Goal: Check status: Check status

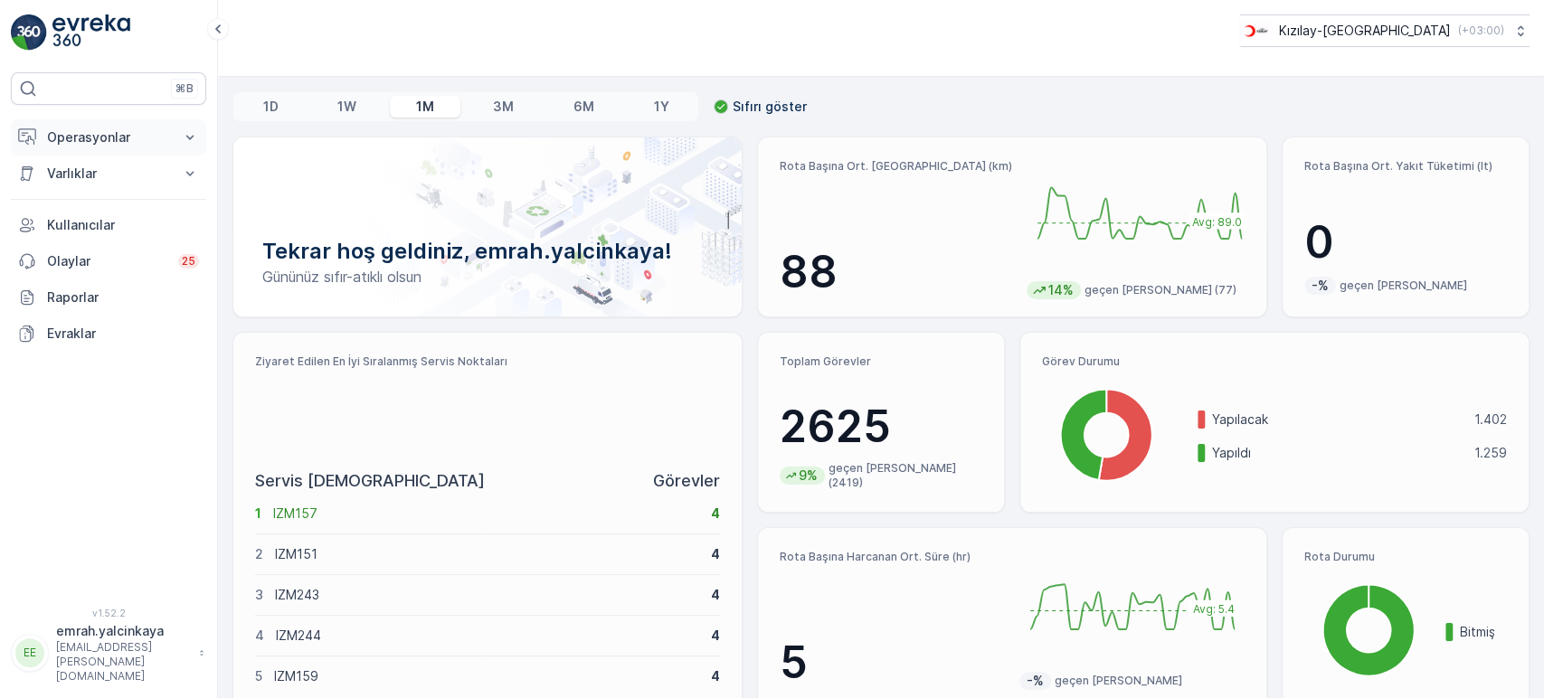
click at [82, 137] on p "Operasyonlar" at bounding box center [108, 137] width 123 height 18
click at [125, 214] on p "Rotalar & Görevler" at bounding box center [102, 219] width 112 height 18
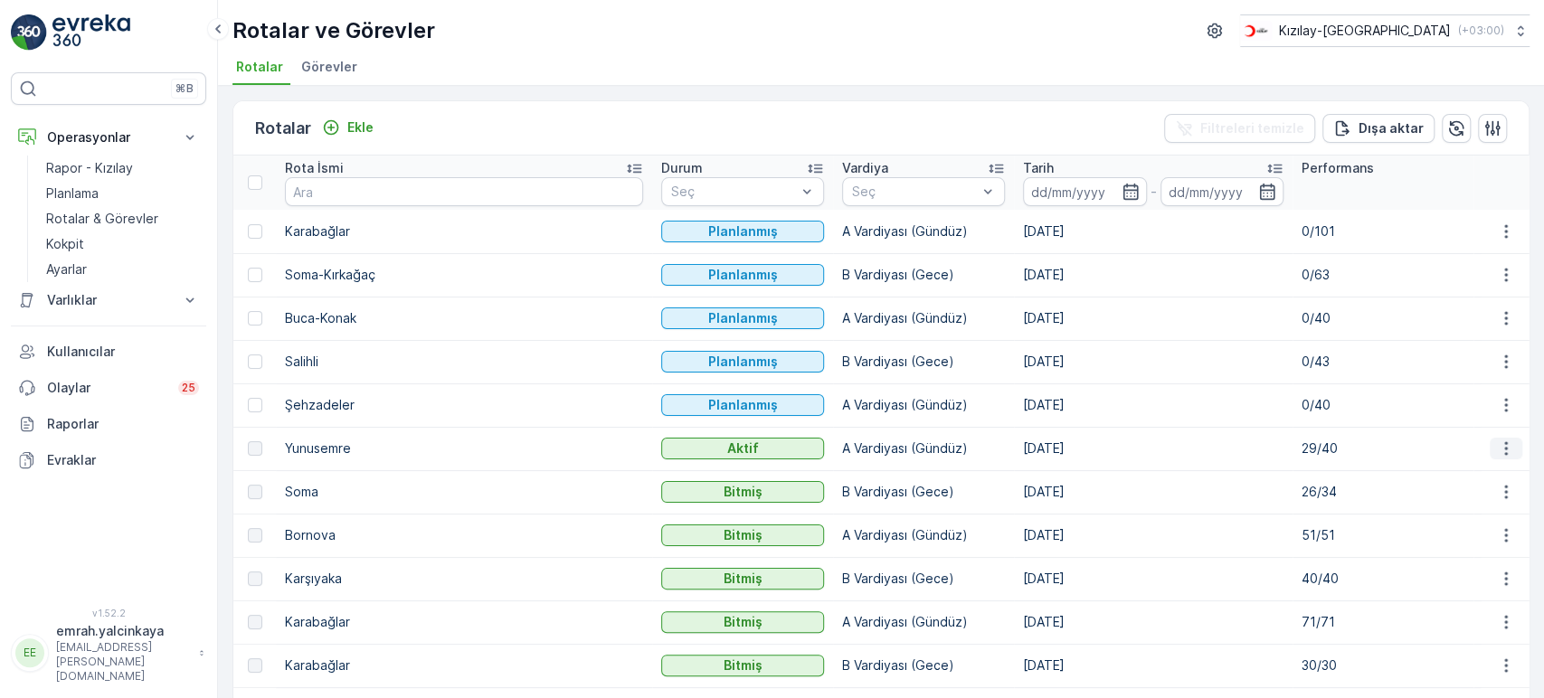
click at [1501, 456] on icon "button" at bounding box center [1505, 448] width 18 height 18
click at [1497, 497] on span "Rota Takibini Görüntüle" at bounding box center [1463, 500] width 142 height 18
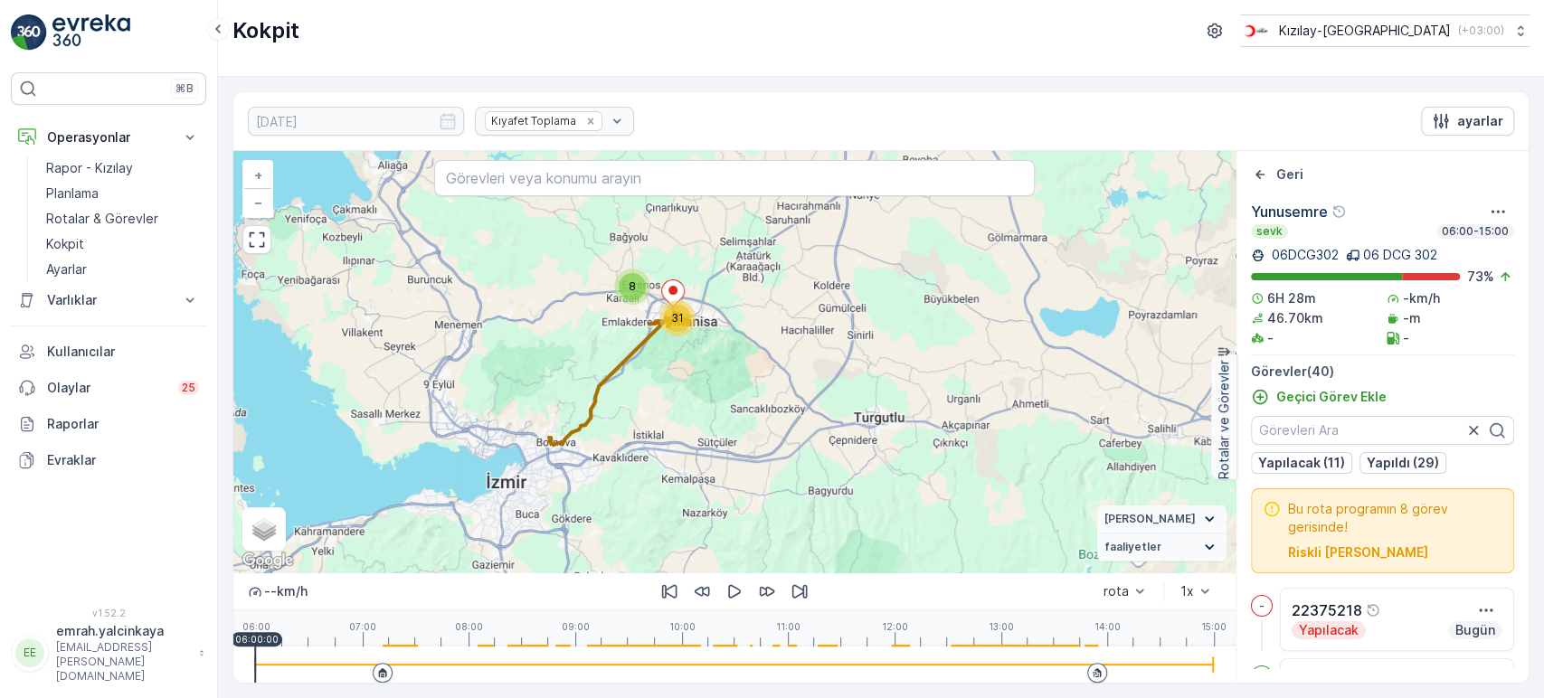
drag, startPoint x: 526, startPoint y: 420, endPoint x: 664, endPoint y: 450, distance: 140.8
click at [664, 450] on div "8 31 + − Uydu Yol haritası Arazi Karışık Leaflet Klavye kısayolları Harita Veri…" at bounding box center [734, 361] width 1002 height 421
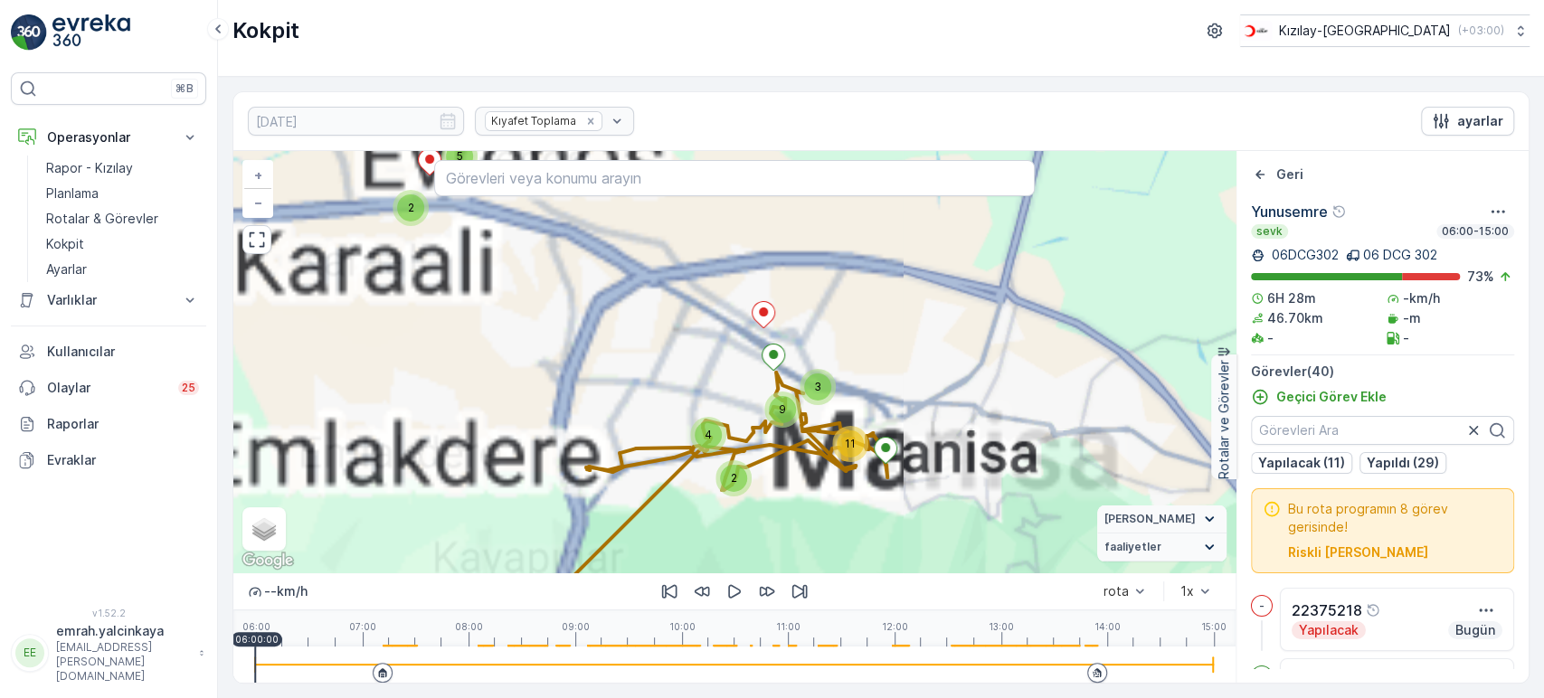
drag, startPoint x: 585, startPoint y: 365, endPoint x: 807, endPoint y: 518, distance: 269.9
click at [807, 518] on div "2 5 11 3 2 4 9 + − Uydu Yol haritası Arazi Karışık Leaflet Klavye kısayolları H…" at bounding box center [734, 361] width 1002 height 421
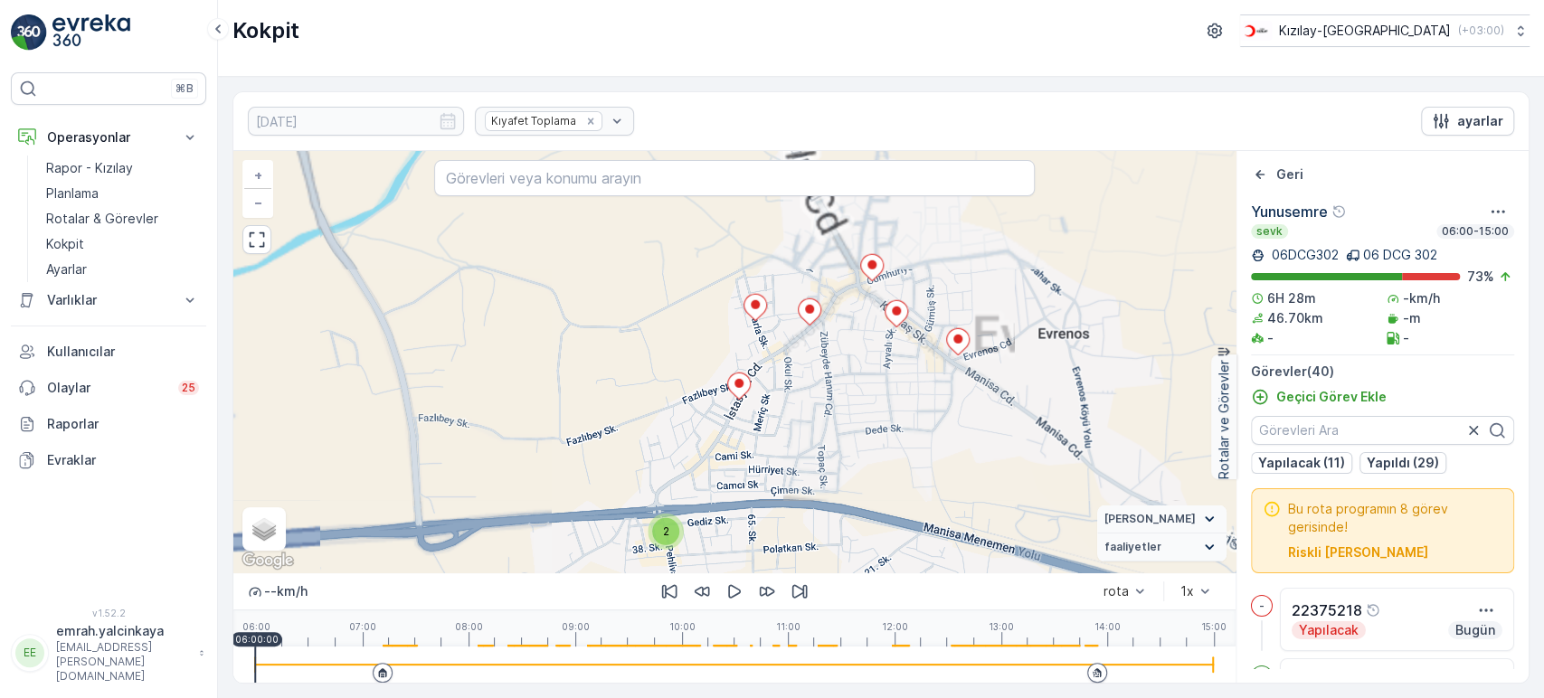
drag, startPoint x: 754, startPoint y: 371, endPoint x: 864, endPoint y: 461, distance: 141.9
click at [864, 461] on div "2 2 2 2 2 + − Uydu Yol haritası Arazi Karışık Leaflet Klavye kısayolları Harita…" at bounding box center [734, 361] width 1002 height 421
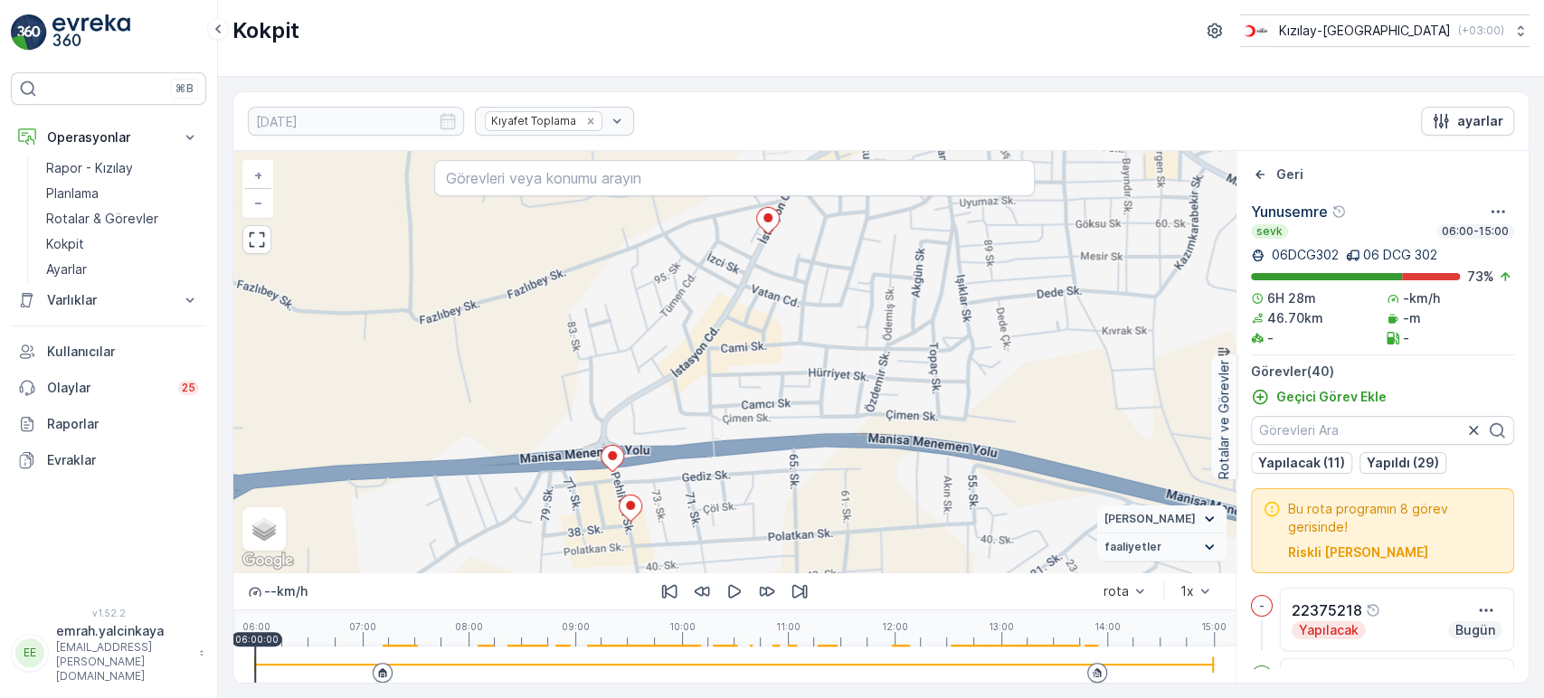
drag, startPoint x: 800, startPoint y: 468, endPoint x: 877, endPoint y: 382, distance: 115.9
click at [881, 382] on div "2 2 + − Uydu Yol haritası Arazi Karışık Leaflet Klavye kısayolları Harita Veril…" at bounding box center [734, 361] width 1002 height 421
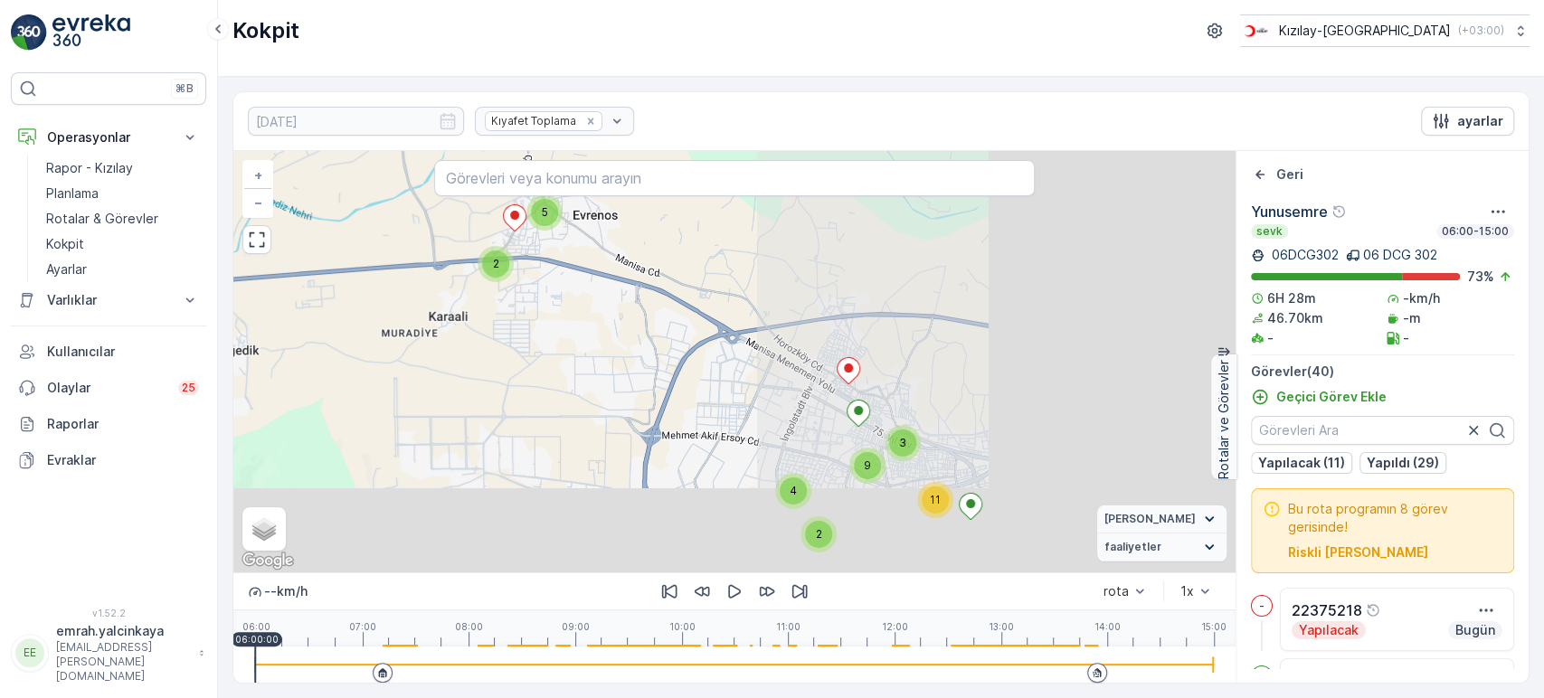
drag, startPoint x: 1136, startPoint y: 420, endPoint x: 571, endPoint y: 255, distance: 588.0
click at [571, 255] on div "2 5 11 3 2 4 9 + − Uydu Yol haritası Arazi Karışık Leaflet Klavye kısayolları H…" at bounding box center [734, 361] width 1002 height 421
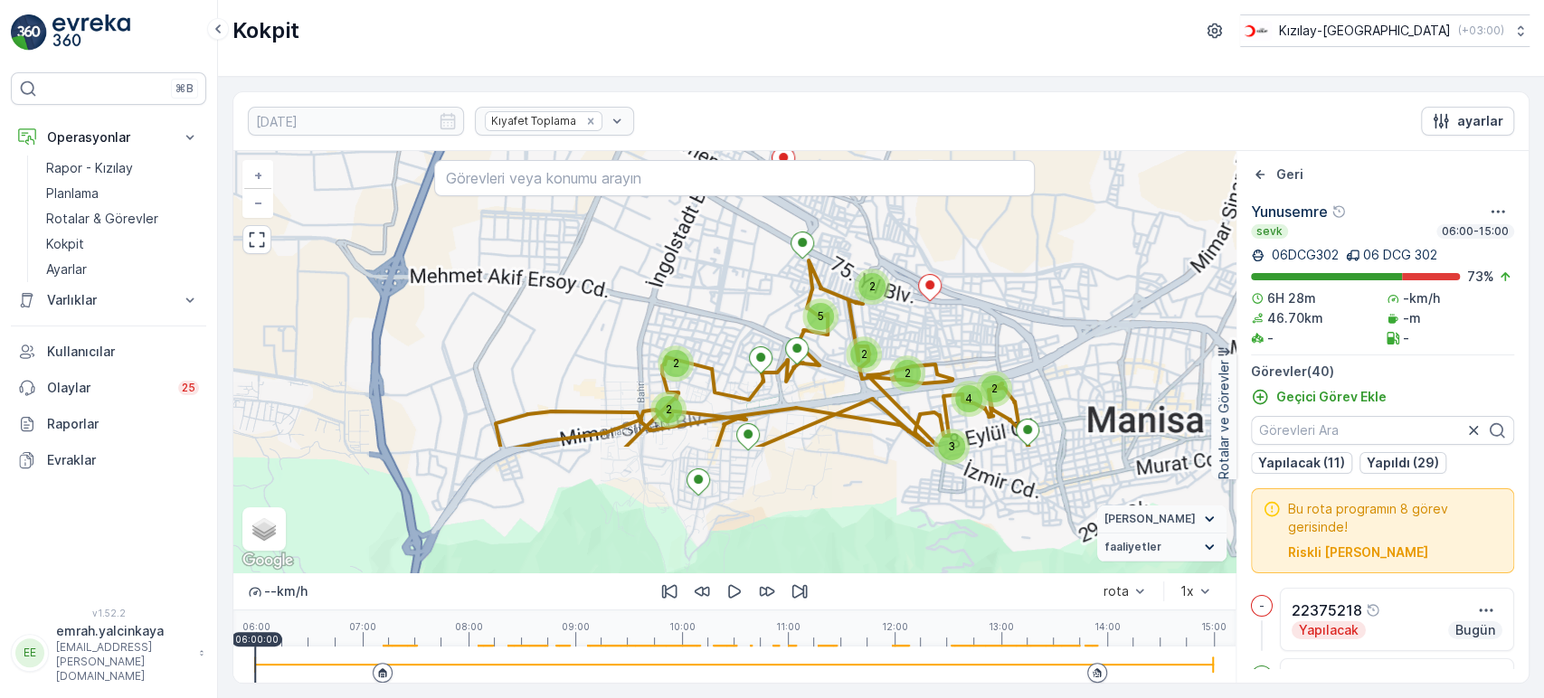
drag, startPoint x: 879, startPoint y: 420, endPoint x: 915, endPoint y: 225, distance: 197.7
click at [915, 225] on div "2 2 2 3 2 2 4 2 2 2 2 5 + − Uydu Yol haritası Arazi Karışık Leaflet Klavye kısa…" at bounding box center [734, 361] width 1002 height 421
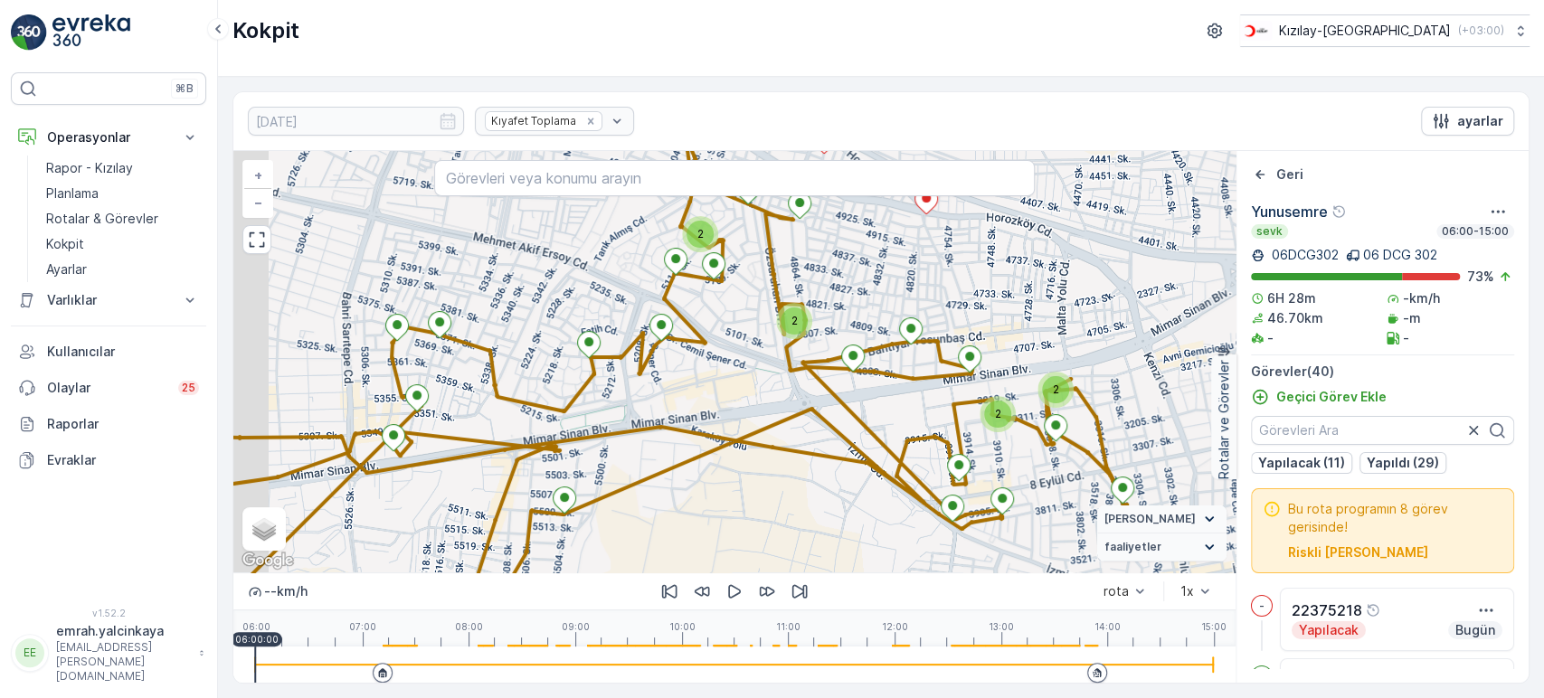
drag, startPoint x: 936, startPoint y: 284, endPoint x: 1035, endPoint y: 307, distance: 102.2
click at [1035, 307] on div "2 2 2 2 2 + − Uydu Yol haritası Arazi Karışık Leaflet Klavye kısayolları Harita…" at bounding box center [734, 361] width 1002 height 421
click at [1076, 674] on div at bounding box center [734, 665] width 958 height 36
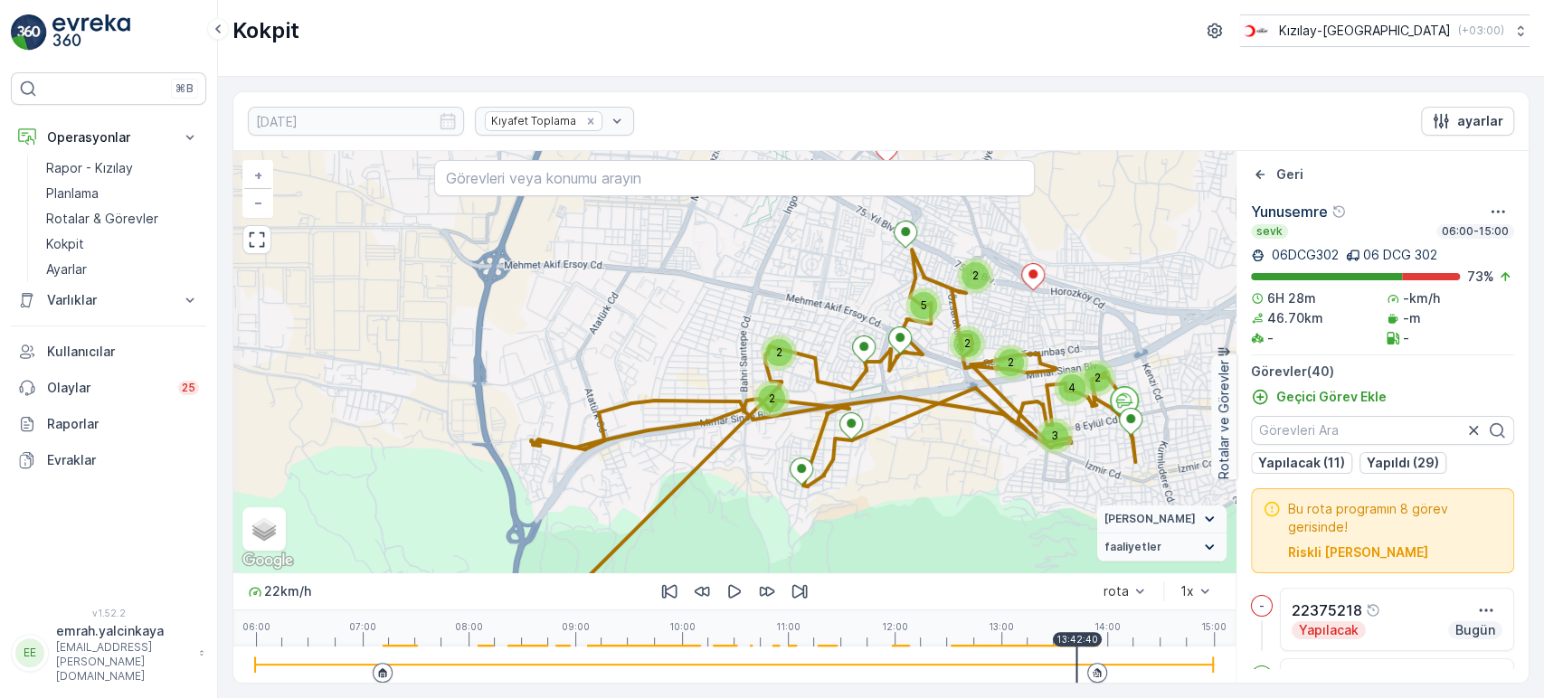
drag, startPoint x: 892, startPoint y: 443, endPoint x: 883, endPoint y: 410, distance: 34.9
click at [962, 384] on div "2 2 2 3 2 2 4 2 2 2 2 5 + − Uydu Yol haritası Arazi Karışık Leaflet Klavye kısa…" at bounding box center [734, 361] width 1002 height 421
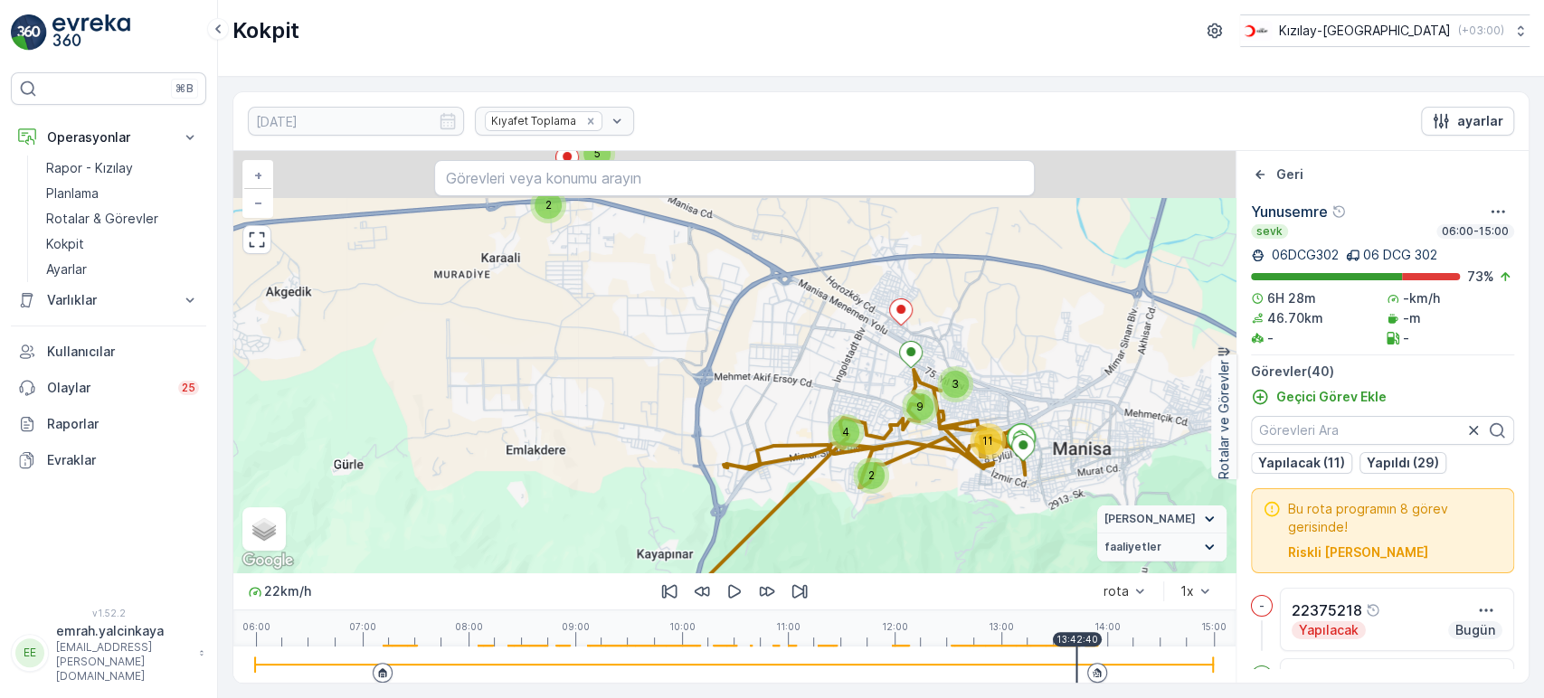
drag, startPoint x: 1135, startPoint y: 347, endPoint x: 1080, endPoint y: 430, distance: 99.1
click at [1085, 430] on div "2 5 11 3 2 4 9 + − Uydu Yol haritası Arazi Karışık Leaflet Klavye kısayolları H…" at bounding box center [734, 361] width 1002 height 421
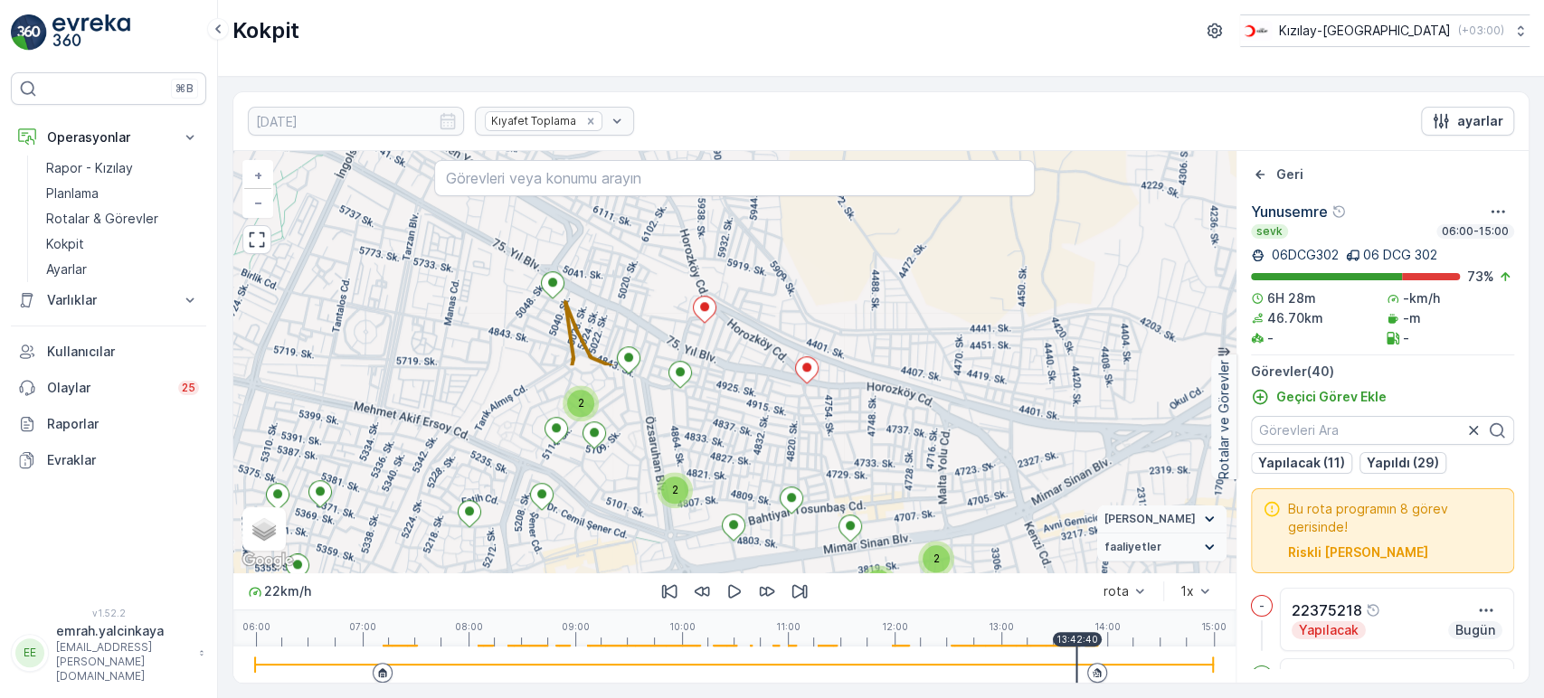
drag, startPoint x: 977, startPoint y: 470, endPoint x: 634, endPoint y: 221, distance: 423.9
click at [634, 221] on div "2 2 2 2 2 + − Uydu Yol haritası Arazi Karışık Leaflet Klavye kısayolları Harita…" at bounding box center [734, 361] width 1002 height 421
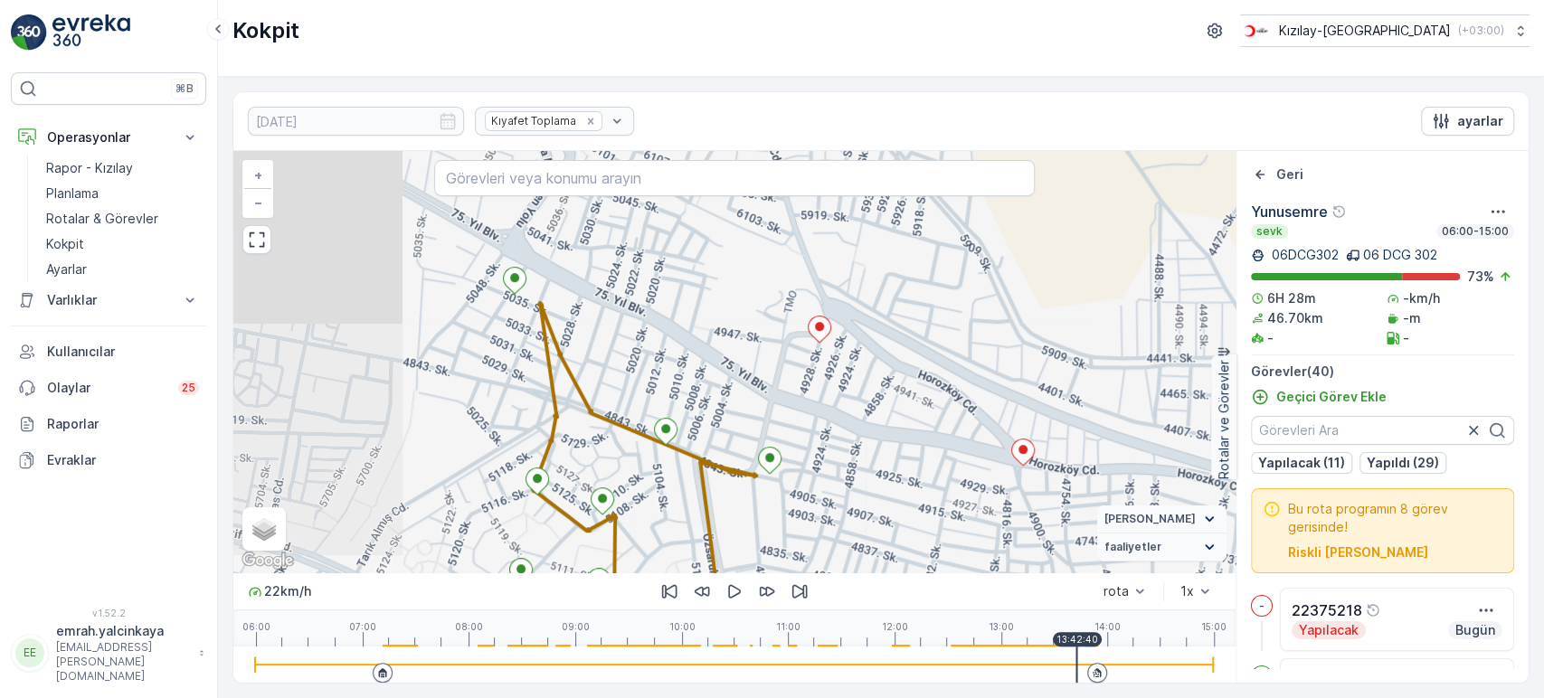
drag, startPoint x: 668, startPoint y: 407, endPoint x: 923, endPoint y: 556, distance: 295.4
click at [930, 570] on div "2 2 + − Uydu Yol haritası Arazi Karışık Leaflet Klavye kısayolları Harita Veril…" at bounding box center [734, 361] width 1002 height 421
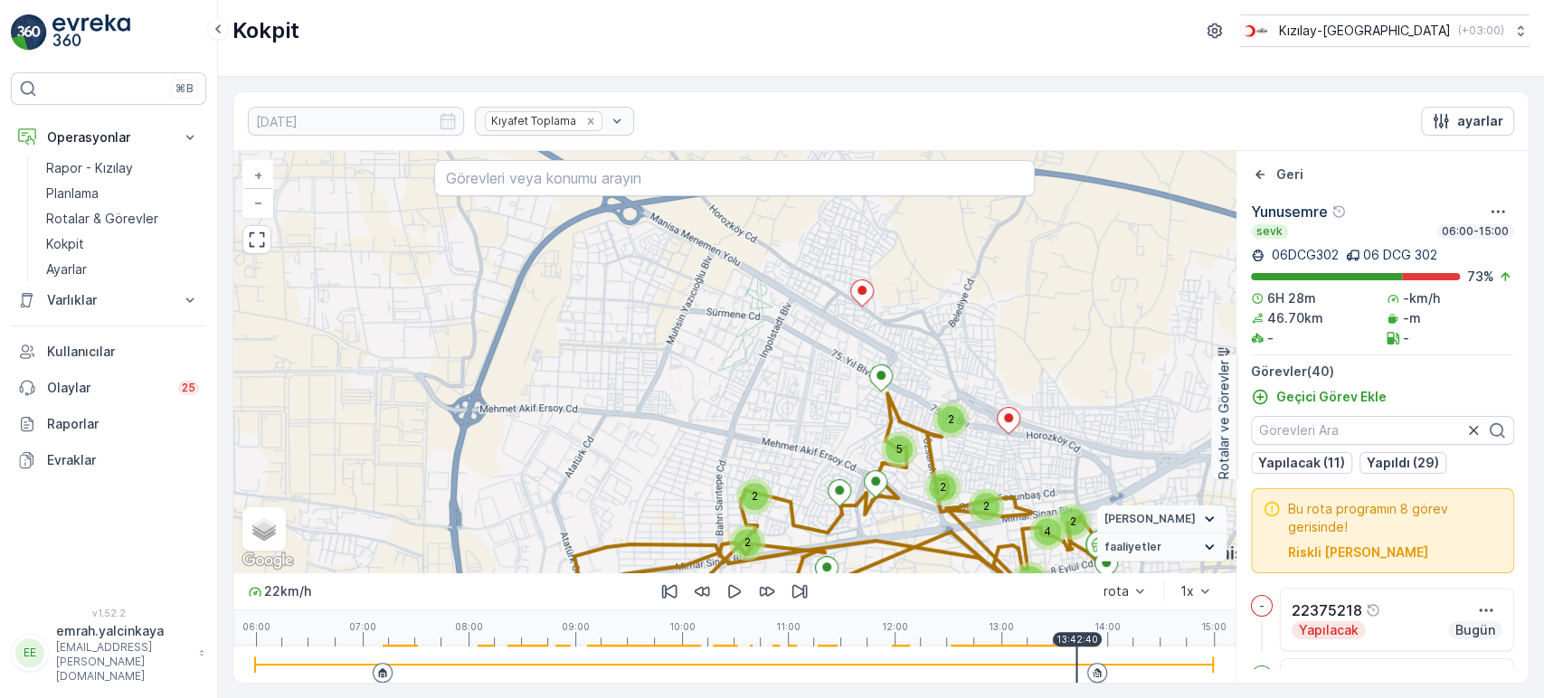
drag, startPoint x: 655, startPoint y: 324, endPoint x: 816, endPoint y: 353, distance: 163.5
click at [816, 353] on div "2 2 2 3 2 2 4 2 2 2 2 5 + − Uydu Yol haritası Arazi Karışık Leaflet Klavye kısa…" at bounding box center [734, 361] width 1002 height 421
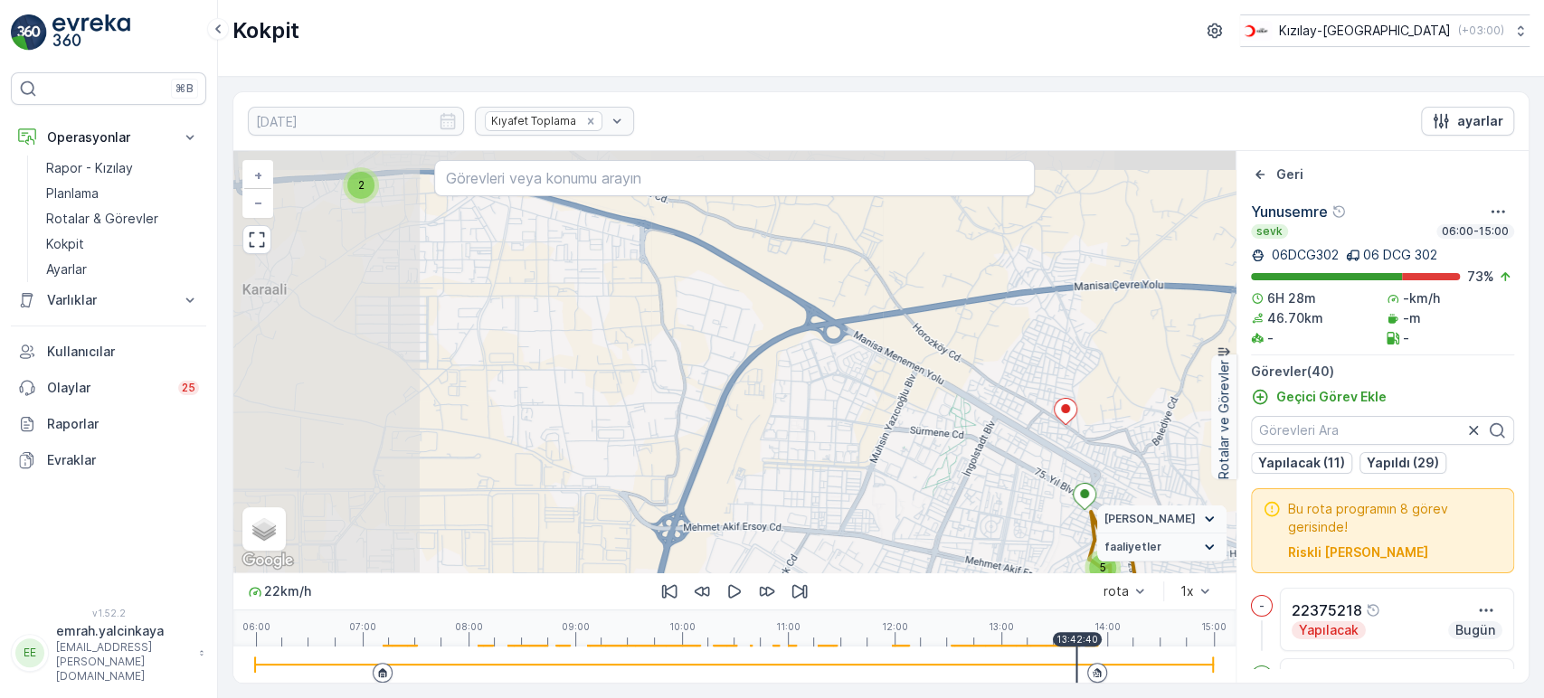
drag, startPoint x: 703, startPoint y: 334, endPoint x: 903, endPoint y: 453, distance: 232.8
click at [903, 453] on div "2 2 2 3 2 2 4 2 2 2 2 5 + − Uydu Yol haritası Arazi Karışık Leaflet Klavye kısa…" at bounding box center [734, 361] width 1002 height 421
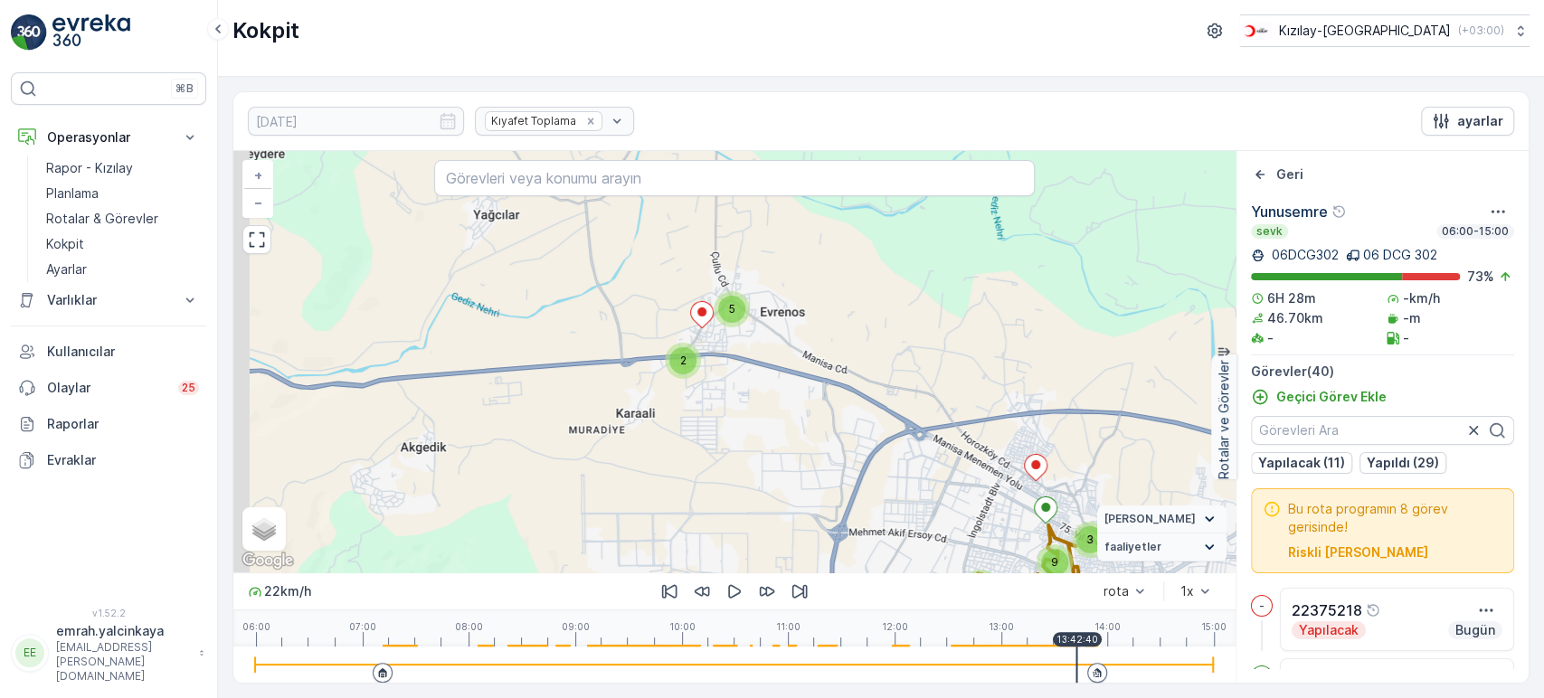
drag, startPoint x: 669, startPoint y: 351, endPoint x: 806, endPoint y: 486, distance: 192.5
click at [806, 486] on div "2 5 11 3 2 4 9 + − Uydu Yol haritası Arazi Karışık Leaflet Klavye kısayolları H…" at bounding box center [734, 361] width 1002 height 421
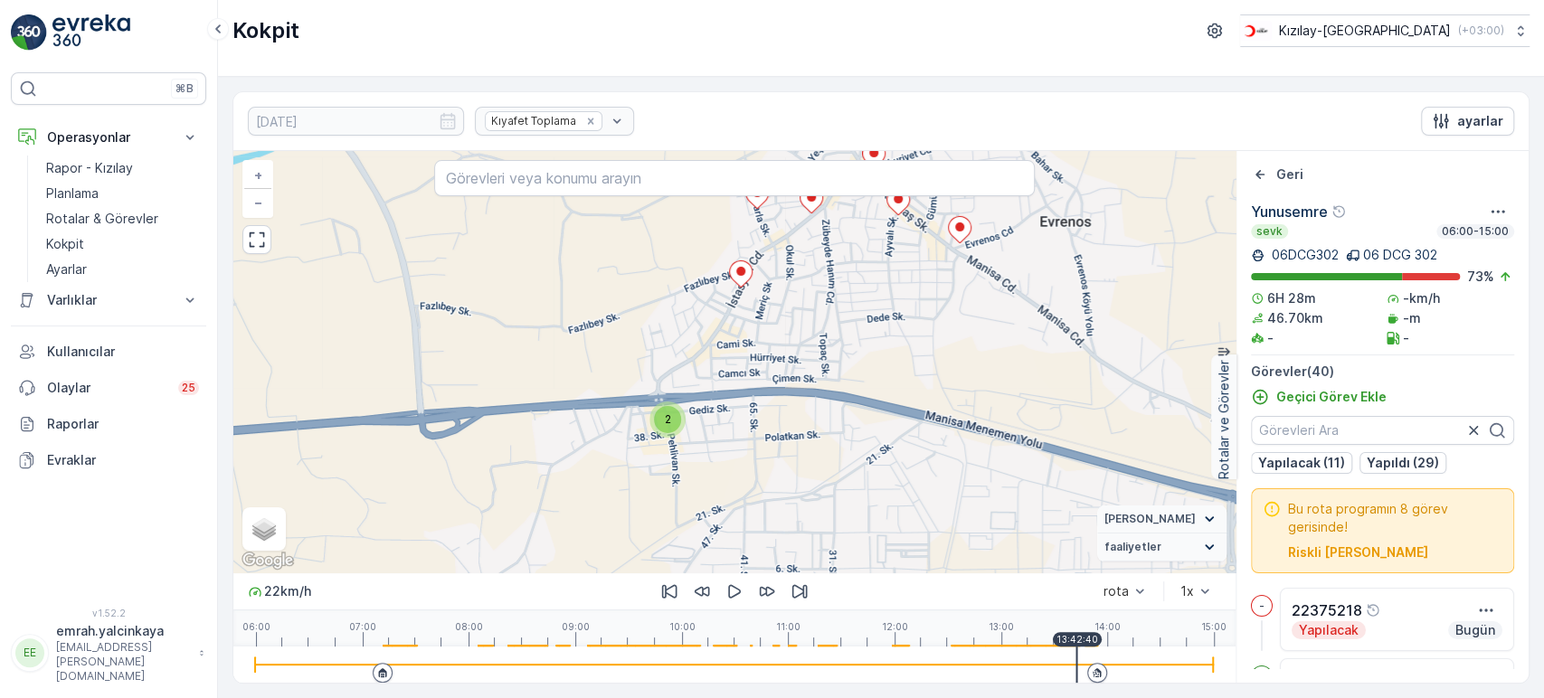
drag, startPoint x: 888, startPoint y: 366, endPoint x: 848, endPoint y: 287, distance: 89.0
click at [848, 287] on div "2 2 2 2 2 + − Uydu Yol haritası Arazi Karışık Leaflet Klavye kısayolları Harita…" at bounding box center [734, 361] width 1002 height 421
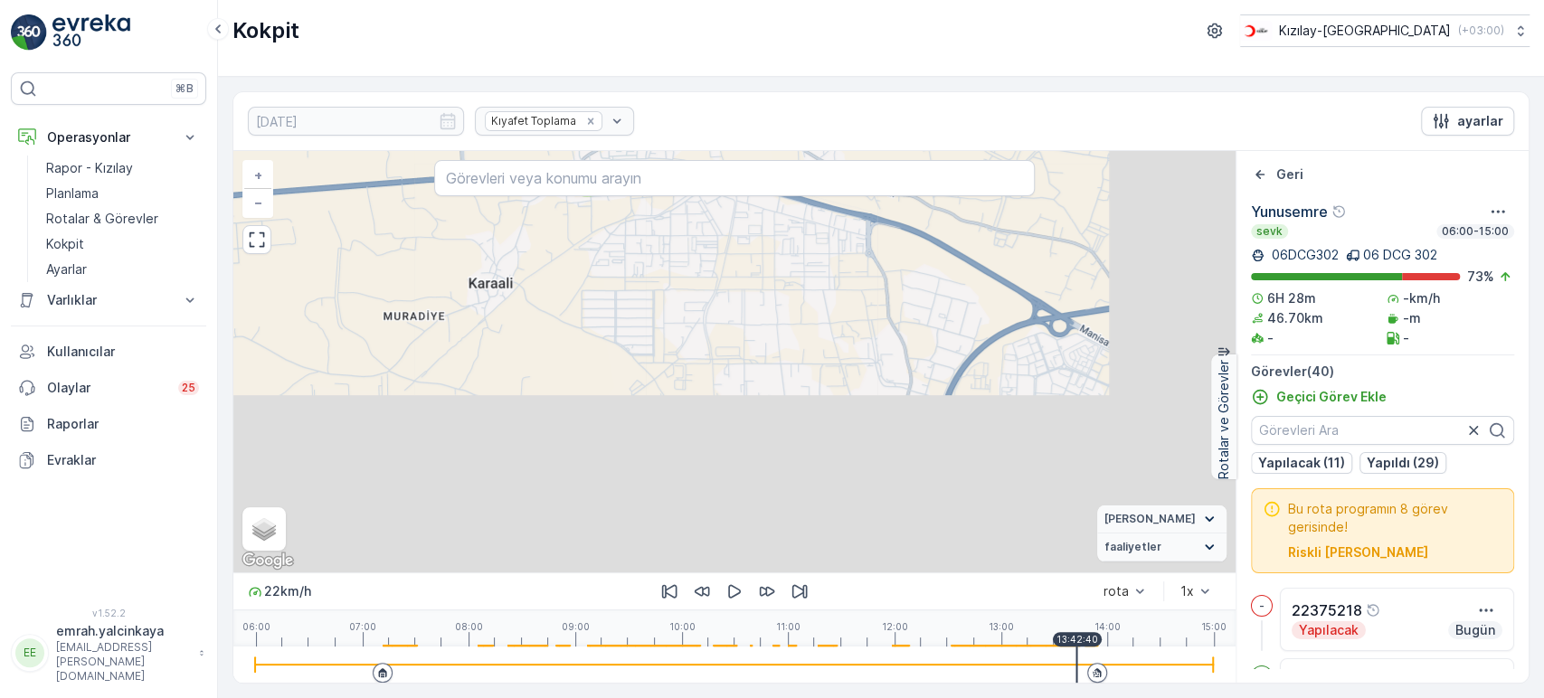
drag, startPoint x: 962, startPoint y: 476, endPoint x: 798, endPoint y: 243, distance: 284.8
click at [798, 243] on div "2 2 2 3 2 2 4 2 2 2 2 5 + − Uydu Yol haritası Arazi Karışık Leaflet Klavye kısa…" at bounding box center [734, 361] width 1002 height 421
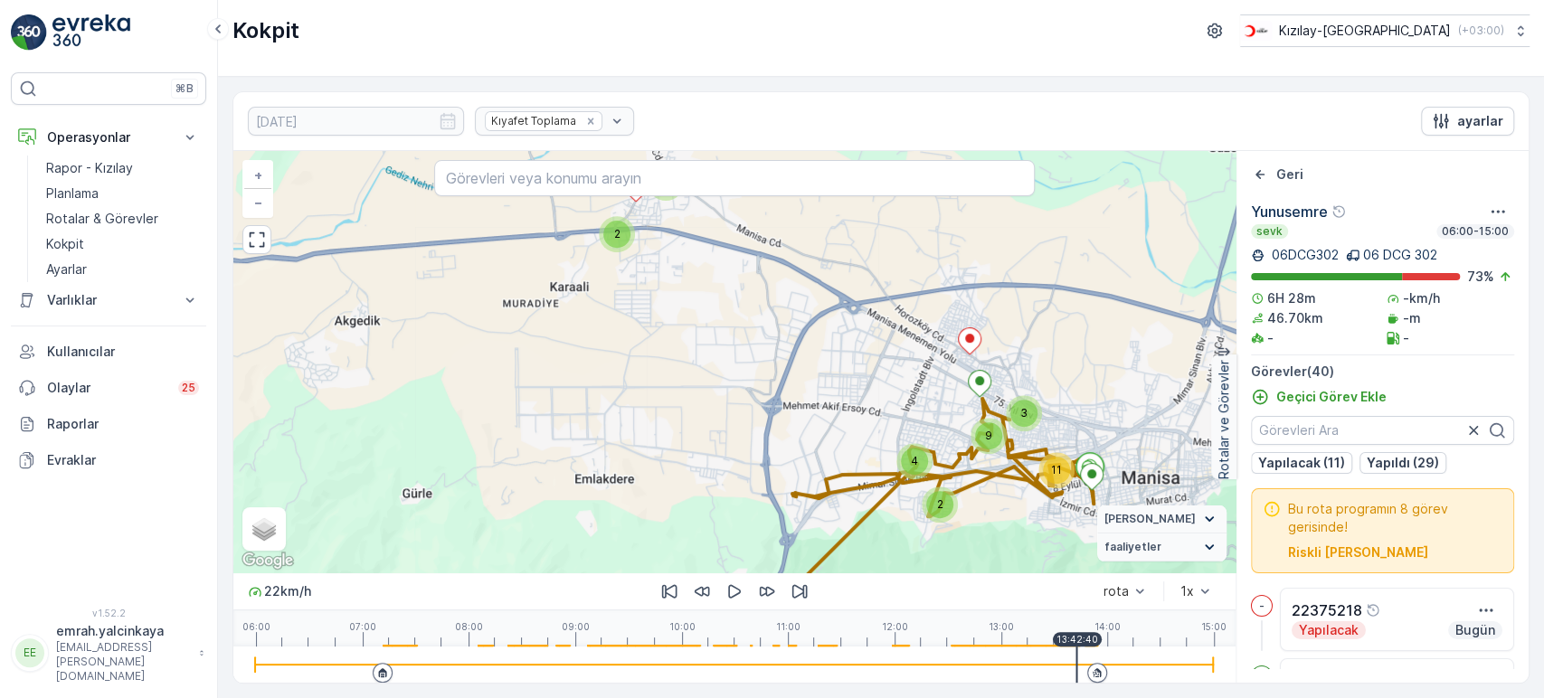
drag, startPoint x: 968, startPoint y: 334, endPoint x: 911, endPoint y: 378, distance: 72.2
click at [911, 378] on div "2 5 11 3 2 4 9 + − Uydu Yol haritası Arazi Karışık Leaflet Klavye kısayolları H…" at bounding box center [734, 361] width 1002 height 421
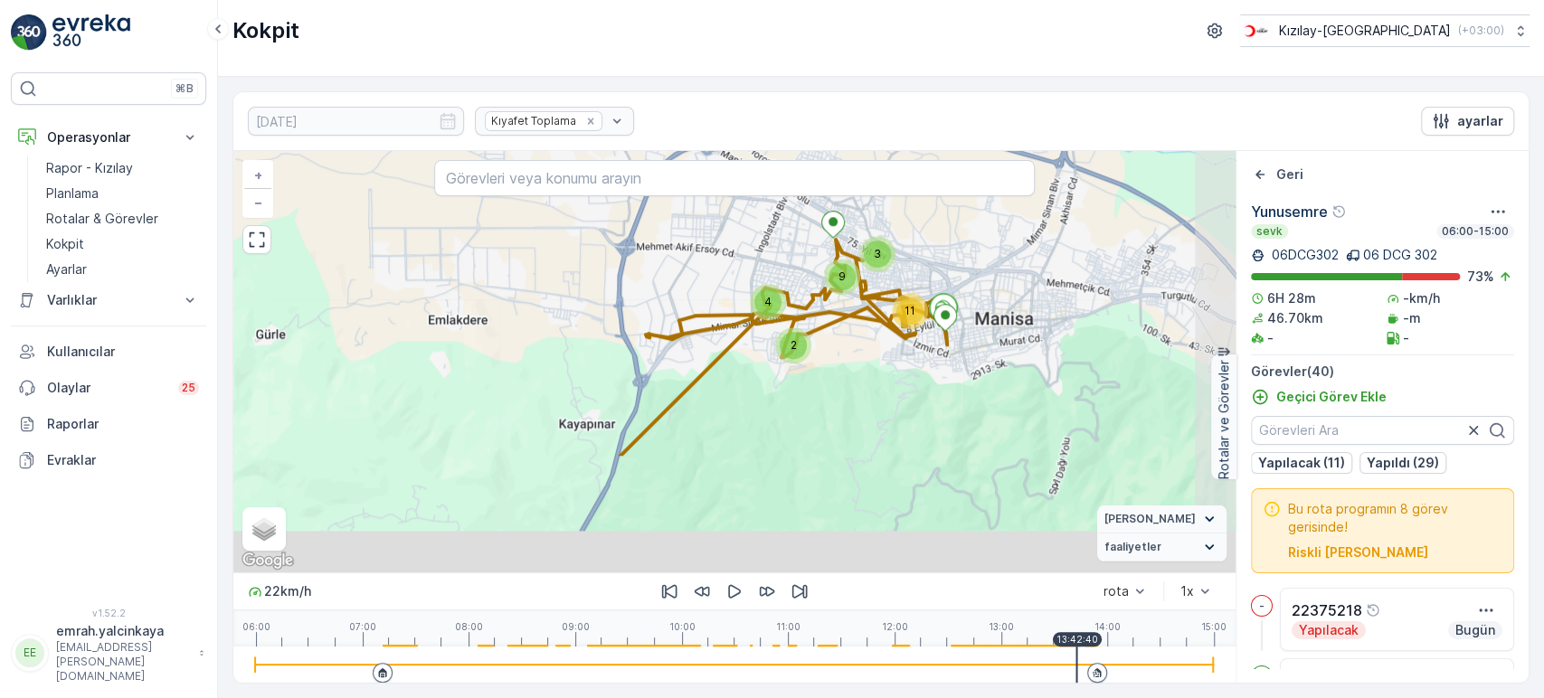
drag, startPoint x: 904, startPoint y: 396, endPoint x: 755, endPoint y: 231, distance: 222.1
click at [755, 231] on div "2 5 11 3 2 4 9 + − Uydu Yol haritası Arazi Karışık Leaflet Klavye kısayolları H…" at bounding box center [734, 361] width 1002 height 421
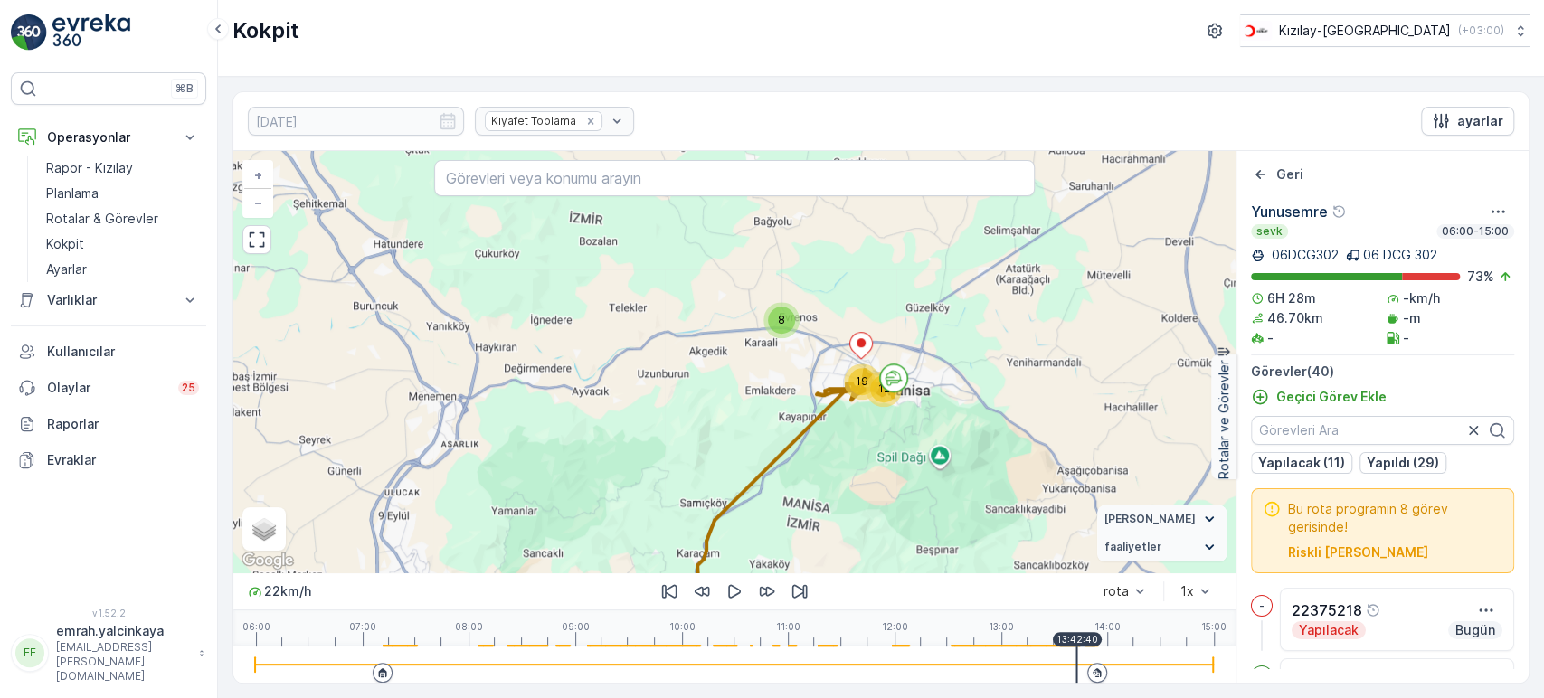
drag, startPoint x: 1104, startPoint y: 312, endPoint x: 897, endPoint y: 290, distance: 208.2
click at [991, 350] on div "8 12 19 + − Uydu Yol haritası Arazi Karışık Leaflet Klavye kısayolları Harita V…" at bounding box center [734, 361] width 1002 height 421
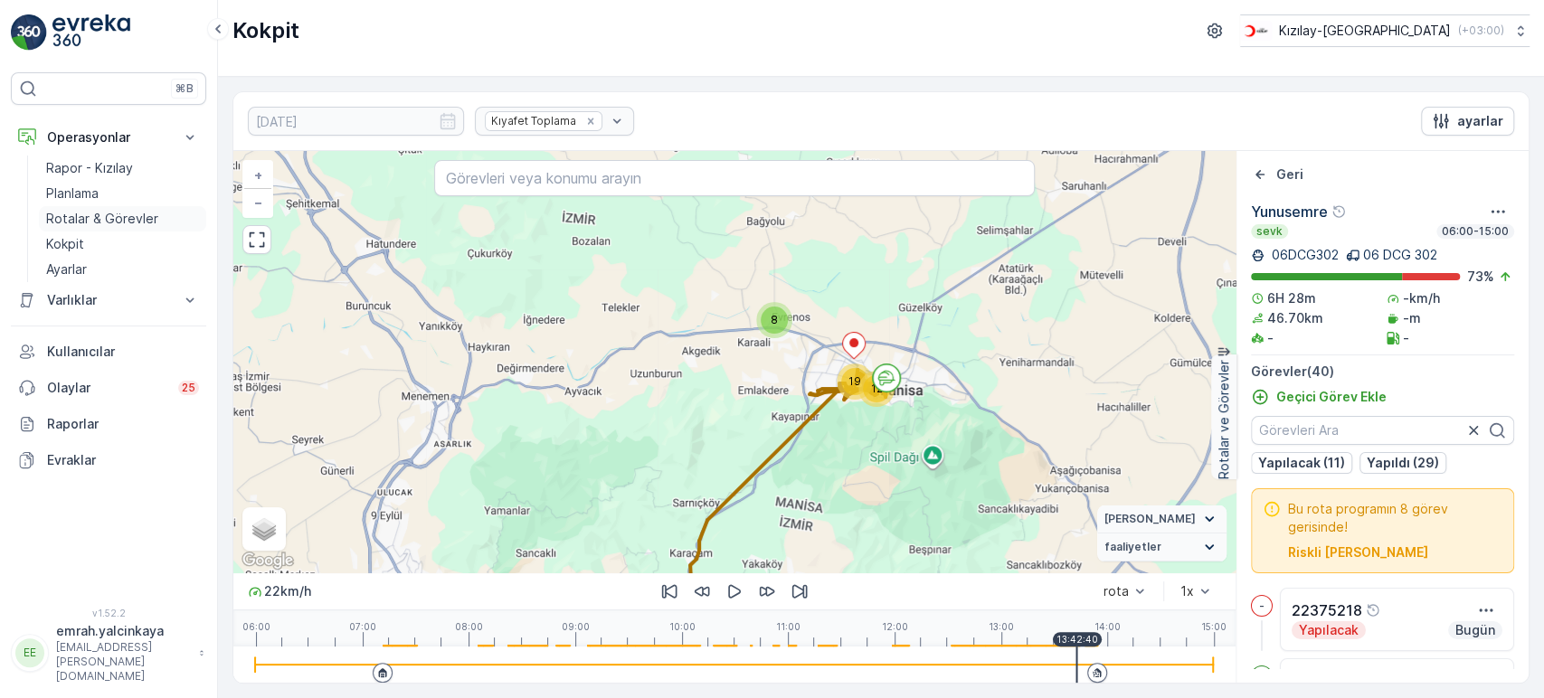
drag, startPoint x: 87, startPoint y: 208, endPoint x: 146, endPoint y: 212, distance: 59.8
click at [87, 210] on p "Rotalar & Görevler" at bounding box center [102, 219] width 112 height 18
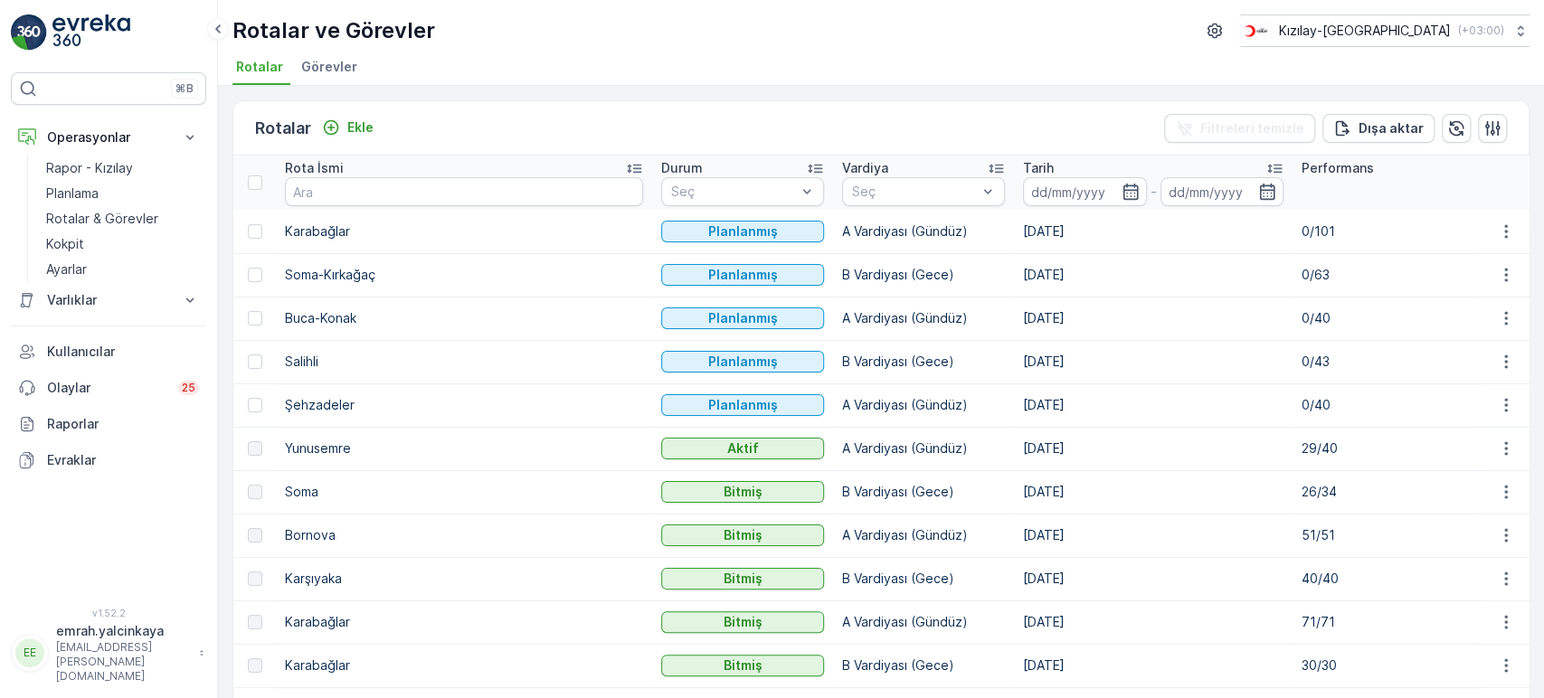
click at [1301, 449] on p "29/40" at bounding box center [1382, 448] width 163 height 18
click at [1026, 430] on td "[DATE]" at bounding box center [1153, 448] width 279 height 43
click at [1014, 405] on td "[DATE]" at bounding box center [1153, 404] width 279 height 43
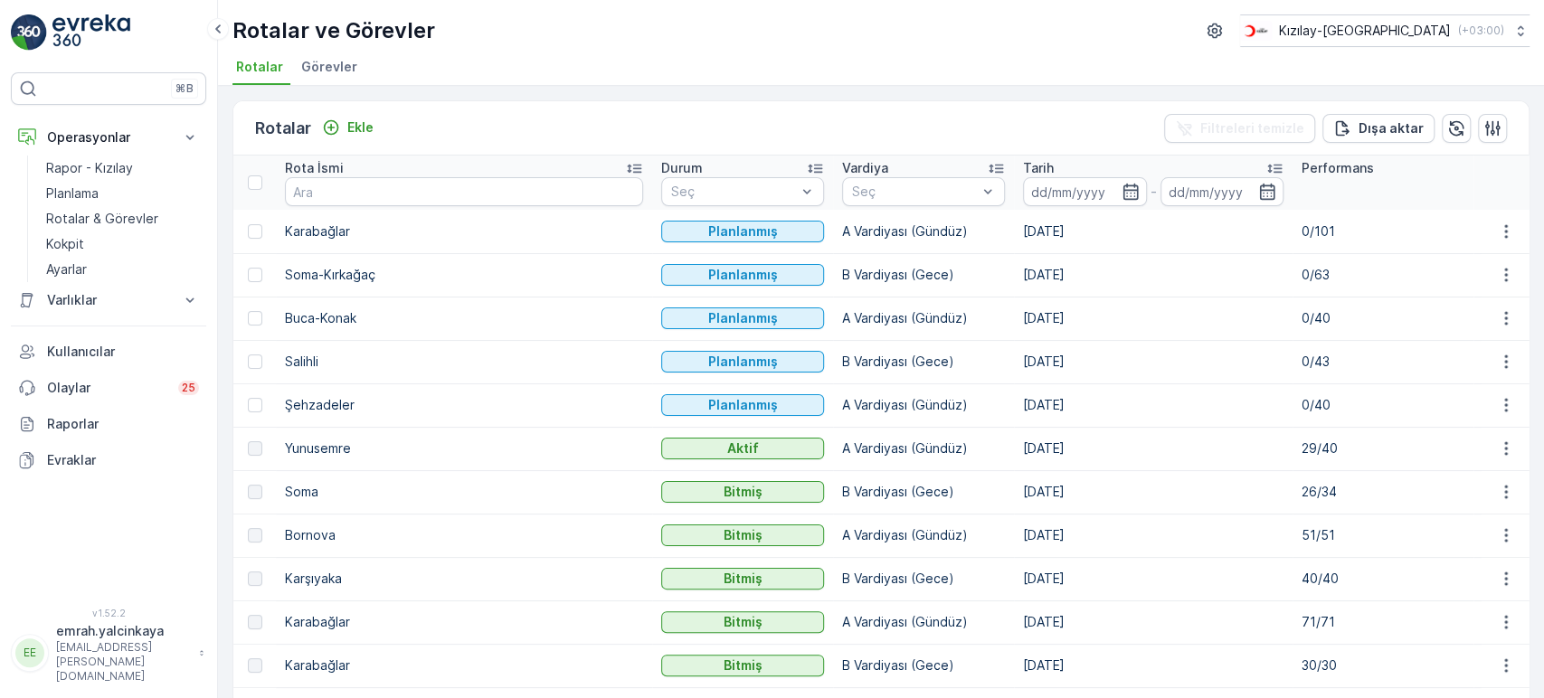
click at [1014, 405] on td "[DATE]" at bounding box center [1153, 404] width 279 height 43
click at [1301, 403] on p "0/40" at bounding box center [1382, 405] width 163 height 18
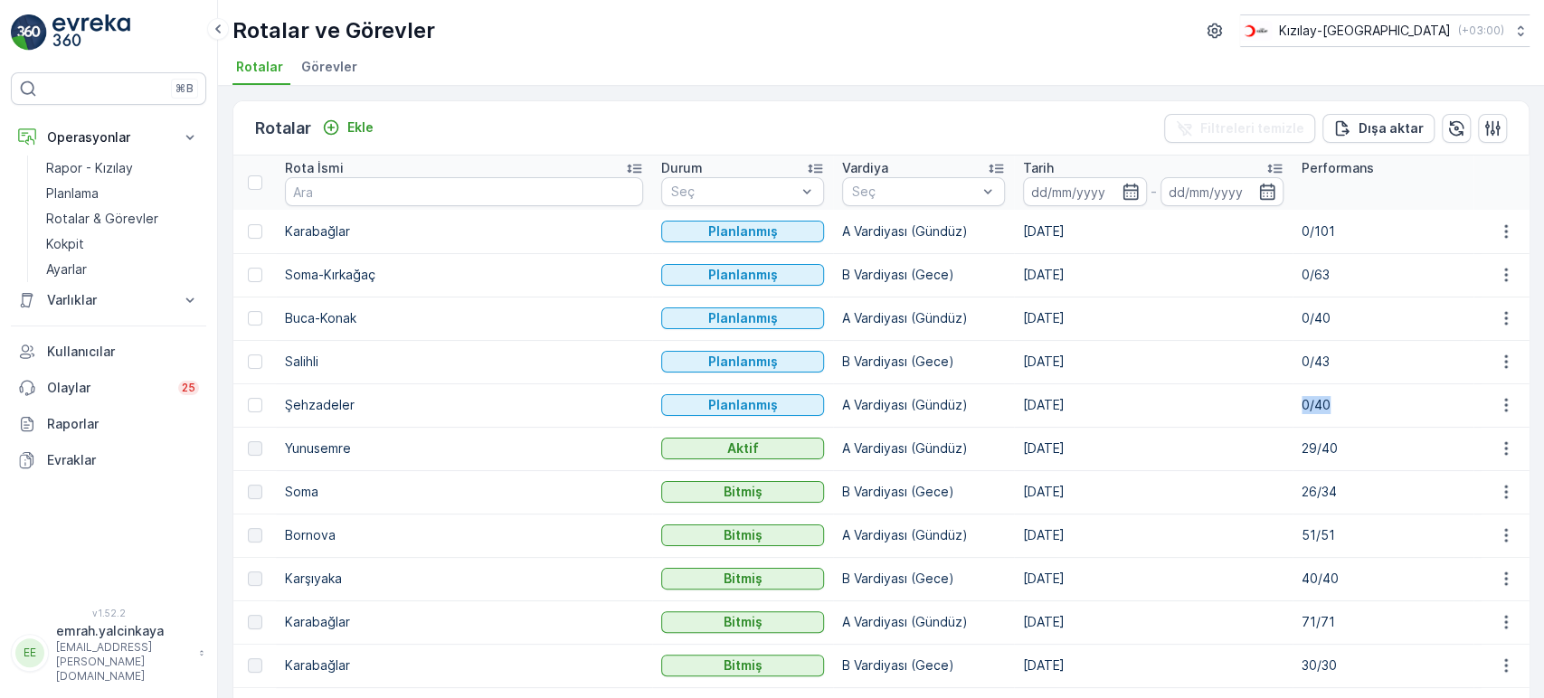
click at [1301, 403] on p "0/40" at bounding box center [1382, 405] width 163 height 18
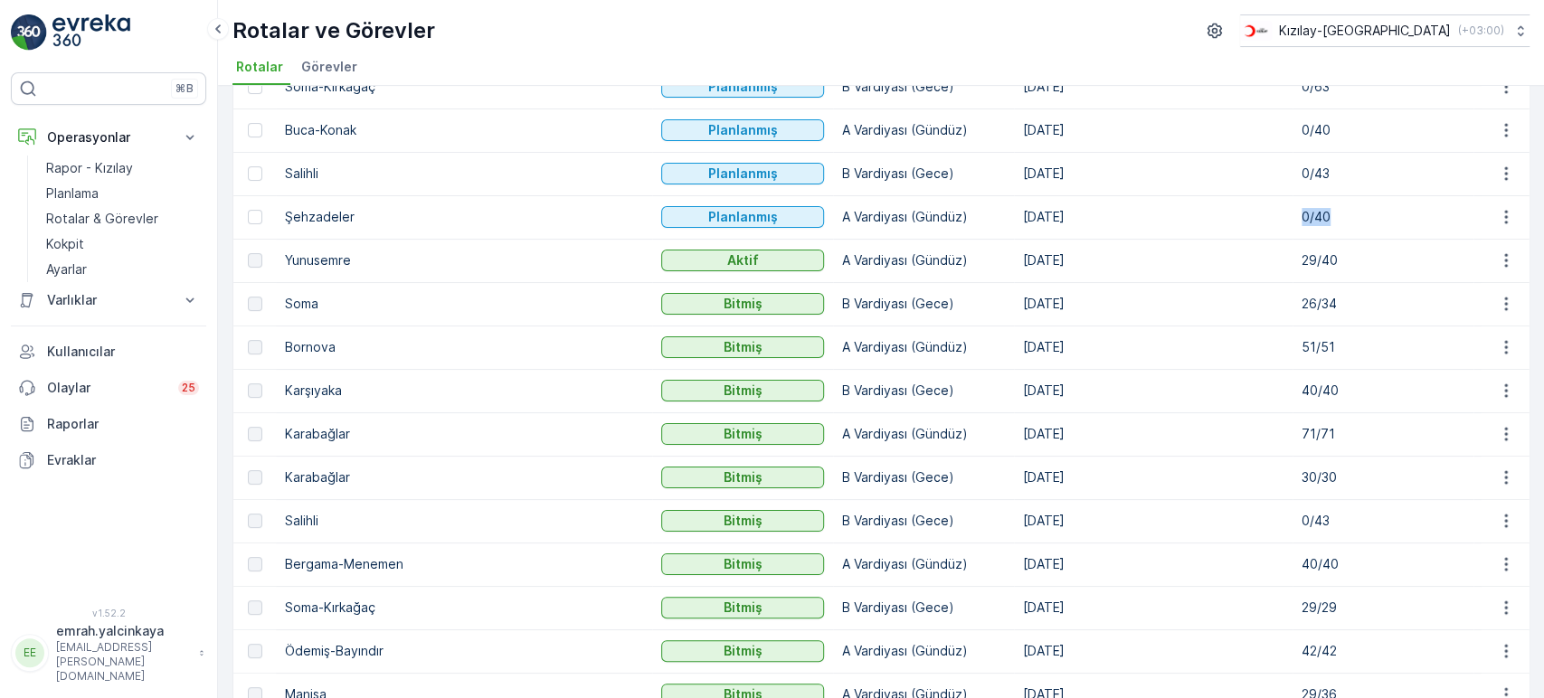
scroll to position [201, 0]
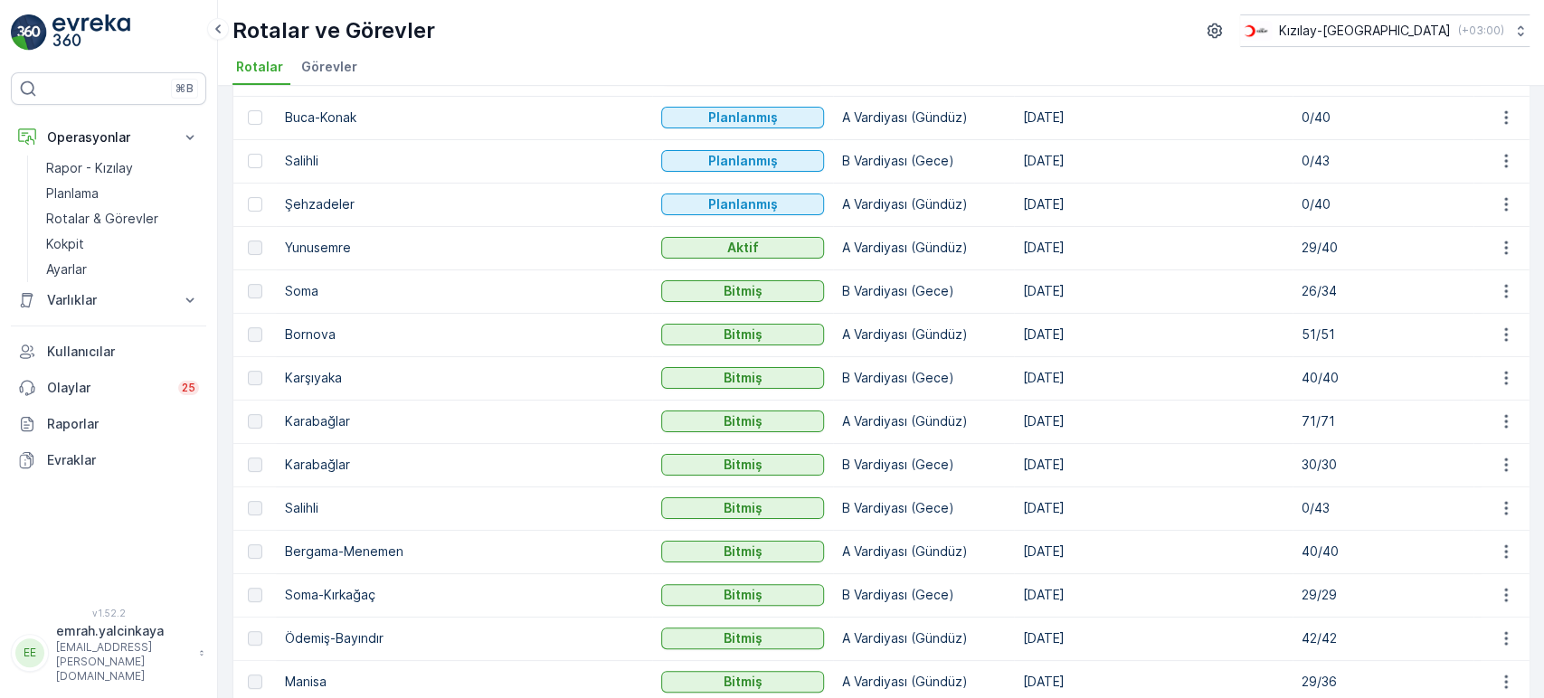
drag, startPoint x: 1081, startPoint y: 224, endPoint x: 423, endPoint y: 14, distance: 691.2
click at [1070, 217] on td "[DATE]" at bounding box center [1153, 204] width 279 height 43
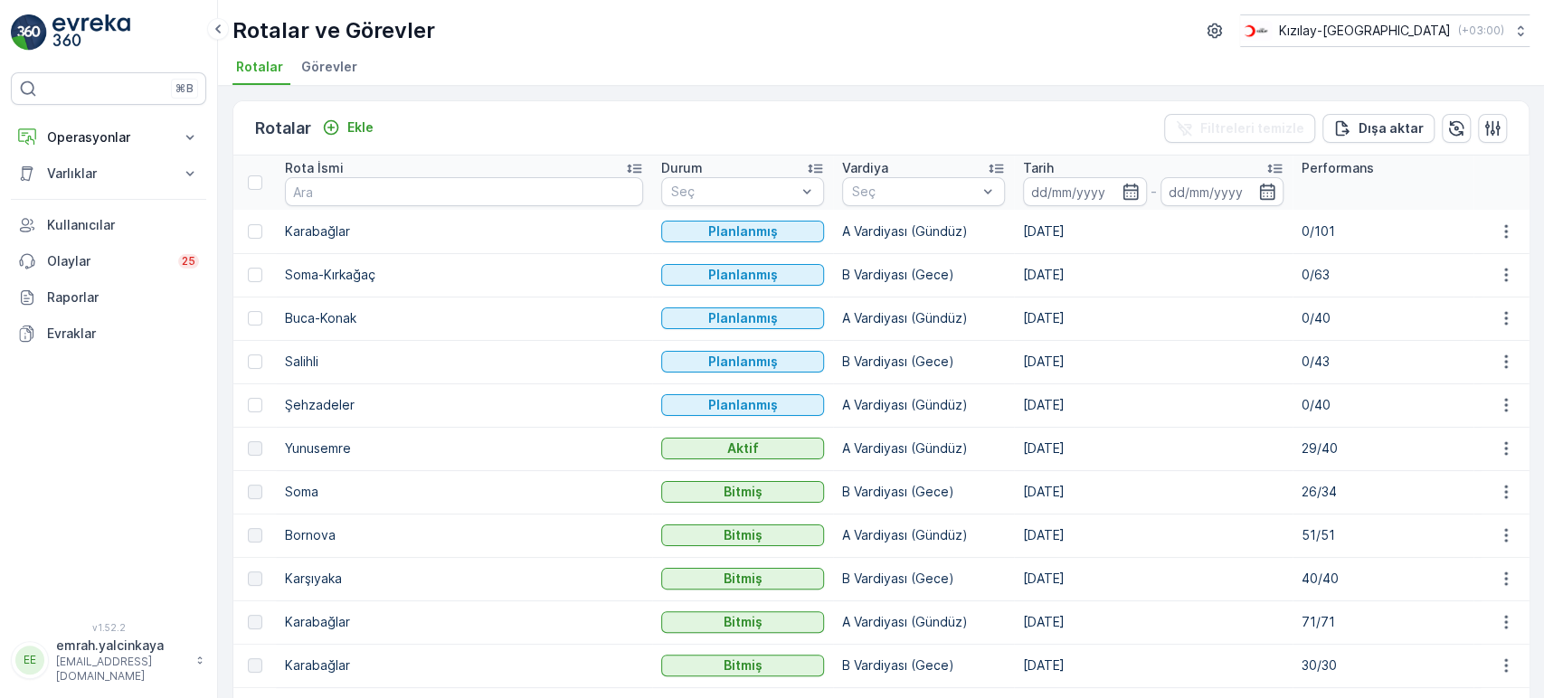
click at [1301, 397] on p "0/40" at bounding box center [1382, 405] width 163 height 18
click at [1301, 447] on p "29/40" at bounding box center [1382, 448] width 163 height 18
click at [1301, 456] on p "29/40" at bounding box center [1382, 448] width 163 height 18
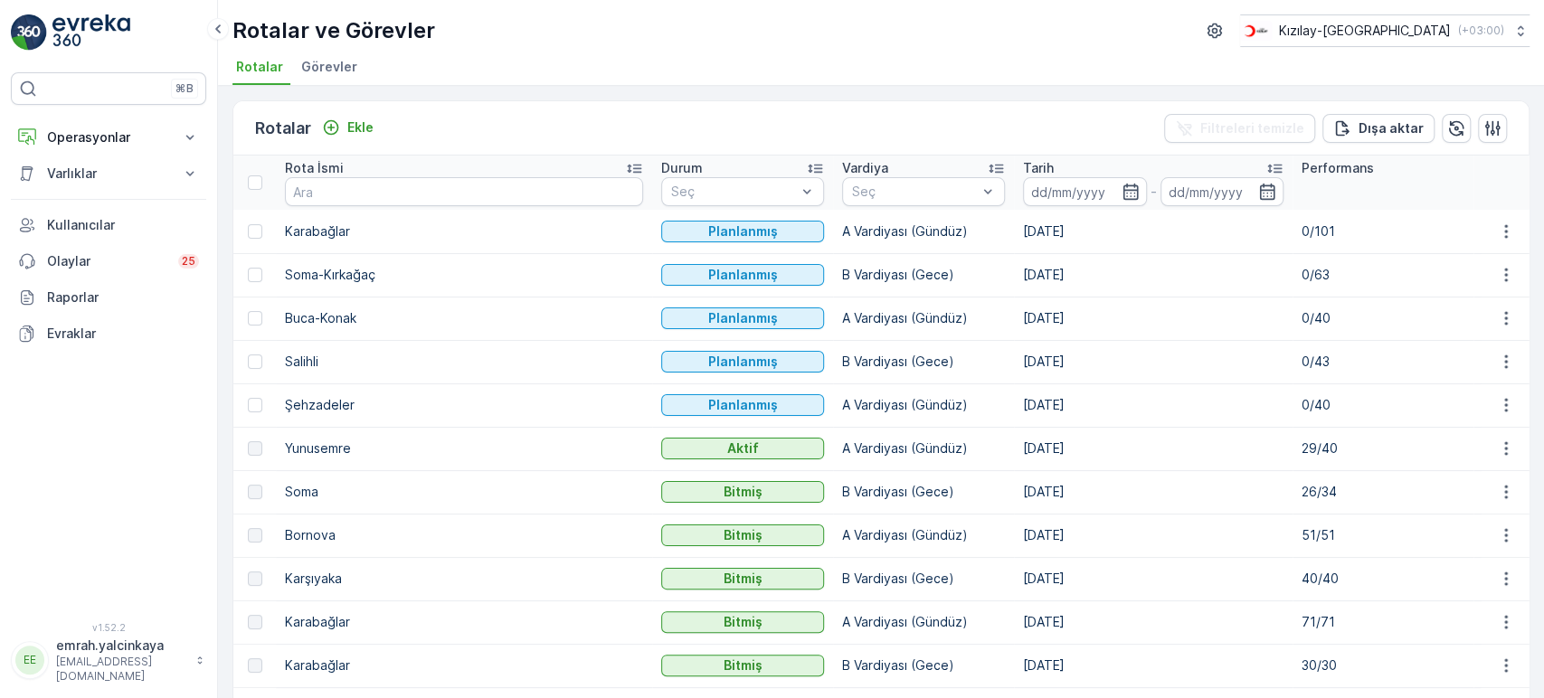
click at [488, 84] on ul "Rotalar Görevler" at bounding box center [873, 69] width 1282 height 31
